Goal: Task Accomplishment & Management: Manage account settings

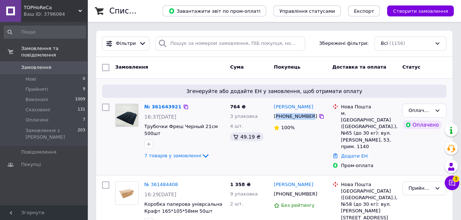
drag, startPoint x: 307, startPoint y: 116, endPoint x: 277, endPoint y: 115, distance: 29.9
click at [277, 115] on div "[PHONE_NUMBER]" at bounding box center [295, 115] width 46 height 9
copy div "380663511450"
click at [167, 104] on link "№ 361643921" at bounding box center [162, 106] width 37 height 5
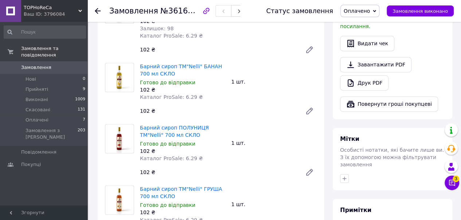
scroll to position [364, 0]
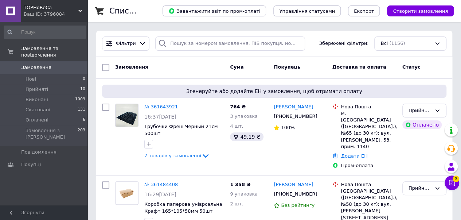
click at [445, 71] on div "Статус" at bounding box center [424, 67] width 50 height 13
click at [451, 50] on div "Фільтри Збережені фільтри: Всі (1156)" at bounding box center [274, 44] width 356 height 26
click at [319, 43] on div "Фільтри Збережені фільтри: Всі (1156)" at bounding box center [274, 43] width 350 height 14
